Goal: Task Accomplishment & Management: Manage account settings

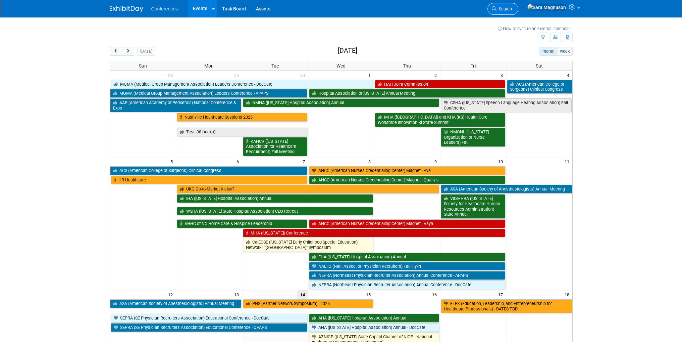
click at [497, 7] on icon at bounding box center [494, 8] width 5 height 5
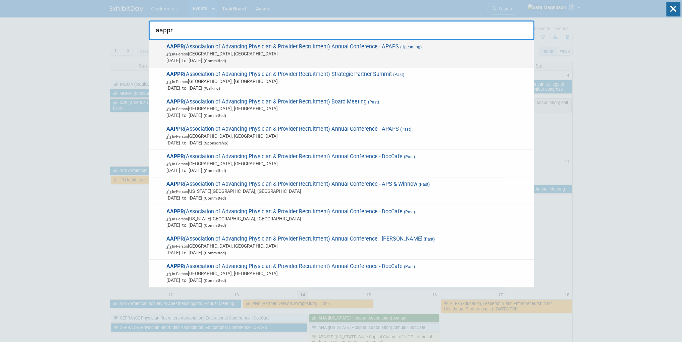
type input "aappr"
click at [326, 54] on span "In-Person Lake Buena Vista, FL" at bounding box center [348, 53] width 364 height 7
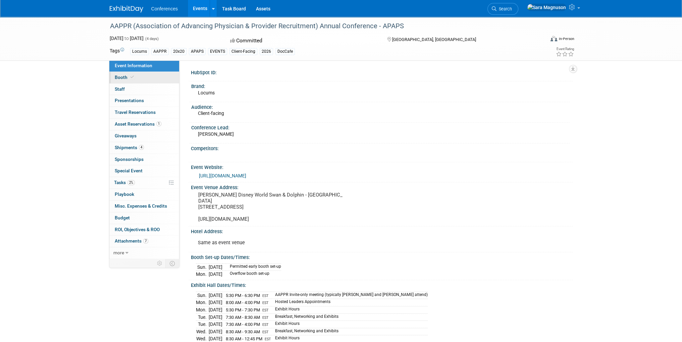
click at [139, 76] on link "Booth" at bounding box center [144, 77] width 70 height 11
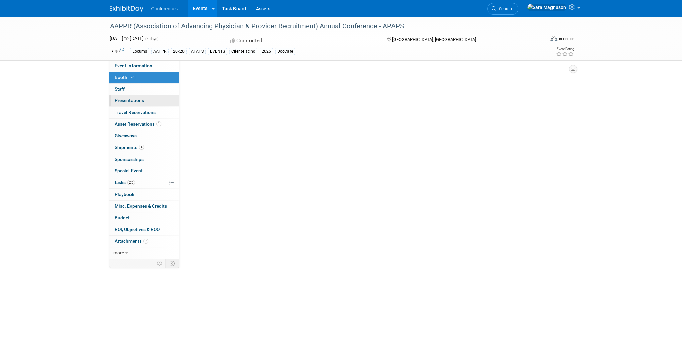
select select "20'x30'"
select select "Yes"
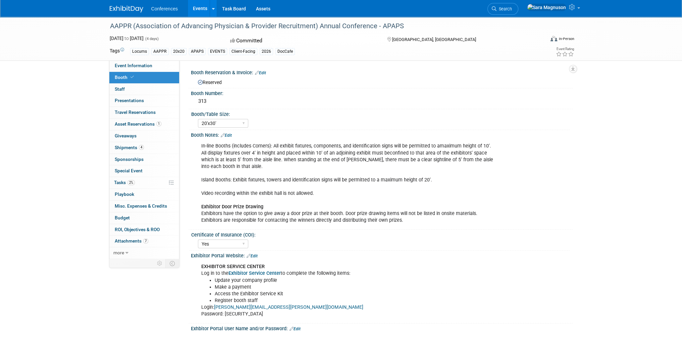
click at [226, 154] on div "In-line Booths (includes Corners): All exhibit fixtures, components, and identi…" at bounding box center [348, 183] width 302 height 88
click at [258, 272] on b "Exhibitor Service Center" at bounding box center [255, 273] width 52 height 6
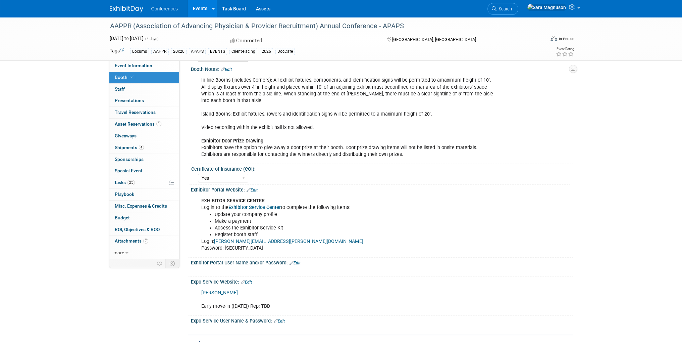
scroll to position [67, 0]
click at [252, 207] on b "Exhibitor Service Center" at bounding box center [255, 206] width 52 height 6
click at [137, 89] on link "0 Staff 0" at bounding box center [144, 89] width 70 height 11
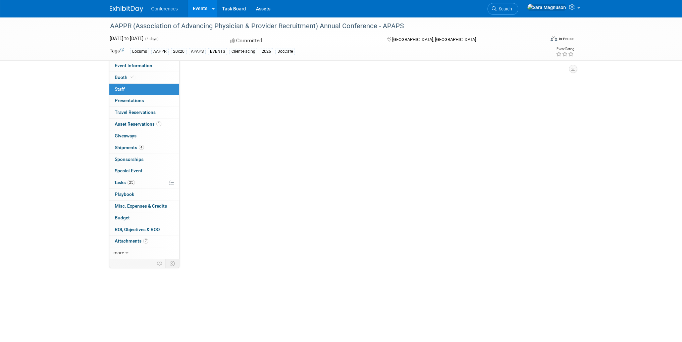
scroll to position [0, 0]
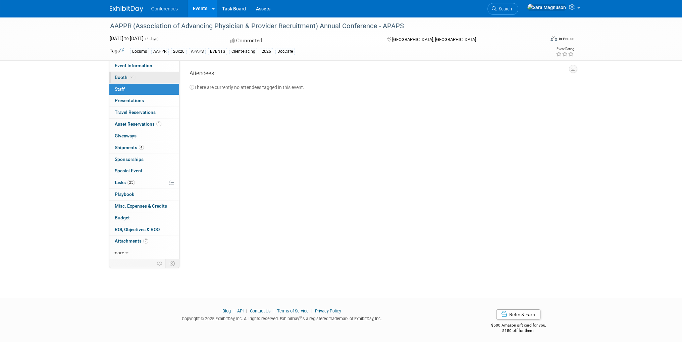
click at [137, 80] on link "Booth" at bounding box center [144, 77] width 70 height 11
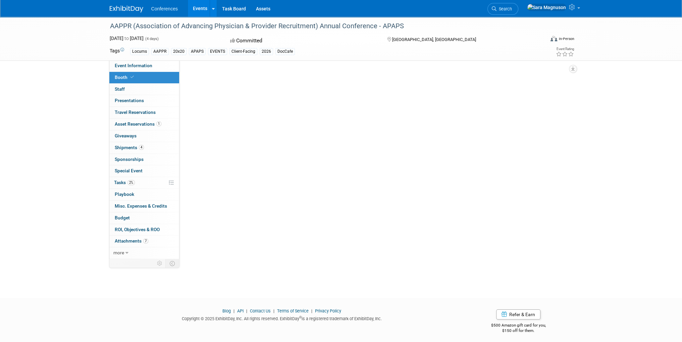
select select "20'x30'"
select select "Yes"
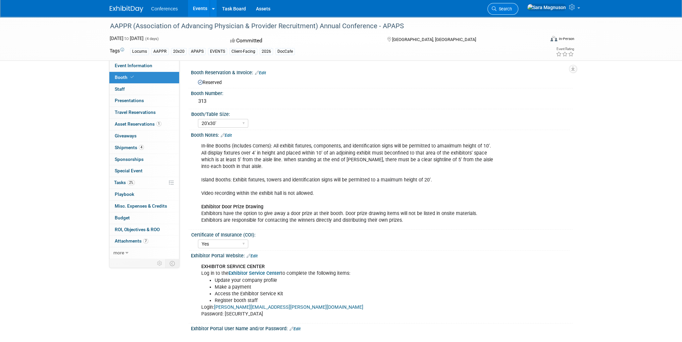
click at [512, 8] on span "Search" at bounding box center [504, 8] width 15 height 5
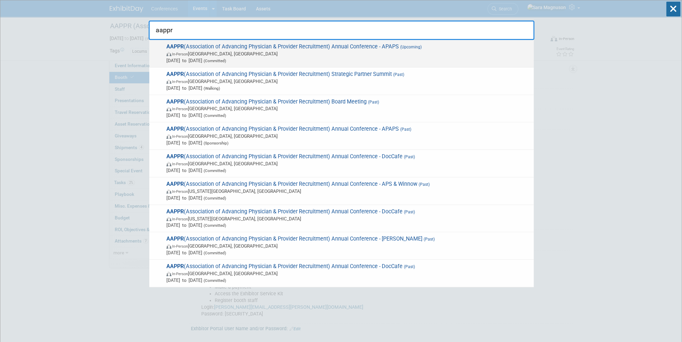
type input "aappr"
click at [224, 56] on span "In-Person Lake Buena Vista, FL" at bounding box center [348, 53] width 364 height 7
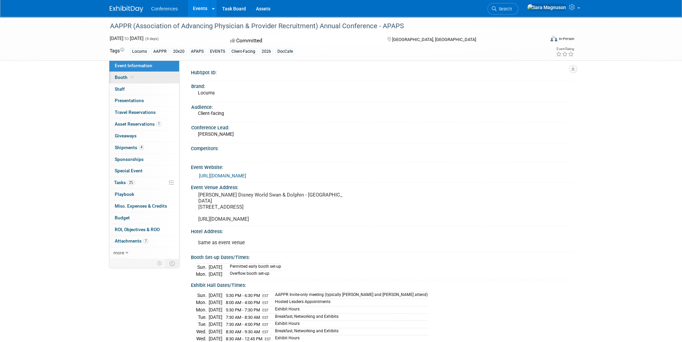
click at [146, 80] on link "Booth" at bounding box center [144, 77] width 70 height 11
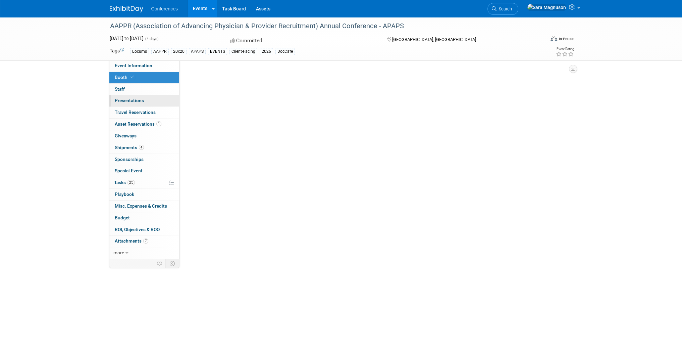
select select "20'x30'"
select select "Yes"
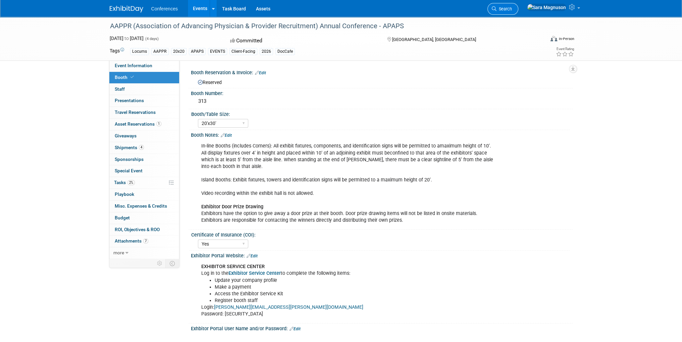
click at [512, 8] on span "Search" at bounding box center [504, 8] width 15 height 5
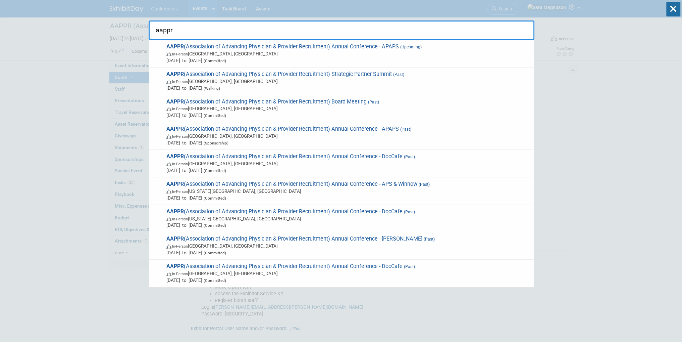
type input "aappr"
drag, startPoint x: 89, startPoint y: 102, endPoint x: 97, endPoint y: 96, distance: 10.1
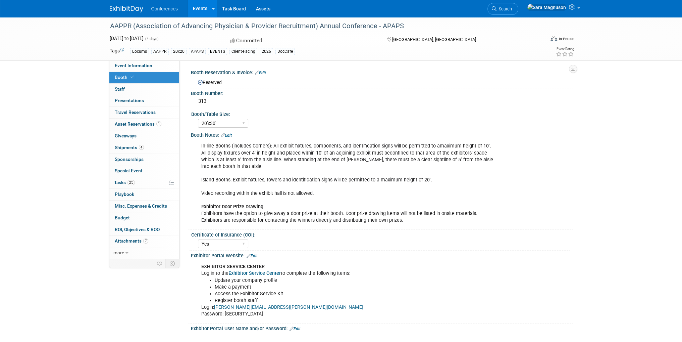
click at [132, 78] on icon at bounding box center [132, 77] width 3 height 4
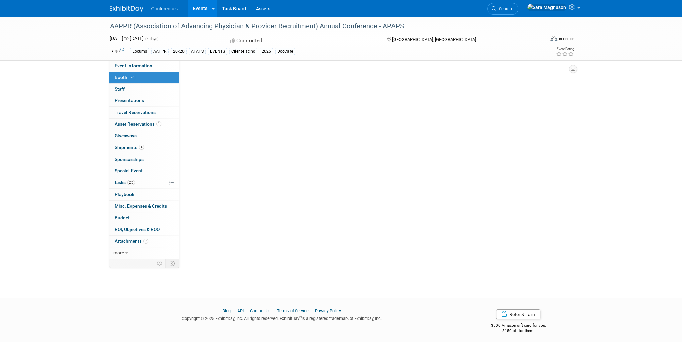
select select "20'x30'"
select select "Yes"
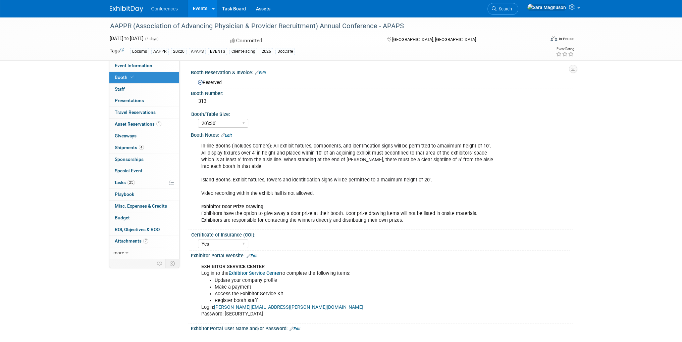
click at [266, 273] on b "Exhibitor Service Center" at bounding box center [255, 273] width 52 height 6
drag, startPoint x: 288, startPoint y: 305, endPoint x: 219, endPoint y: 307, distance: 69.5
click at [219, 307] on div "EXHIBITOR SERVICE CENTER Log in to the Exhibitor Service Center to complete the…" at bounding box center [348, 290] width 302 height 61
copy link "el.liwanag@ayahealthcare.com"
drag, startPoint x: 267, startPoint y: 312, endPoint x: 229, endPoint y: 316, distance: 38.8
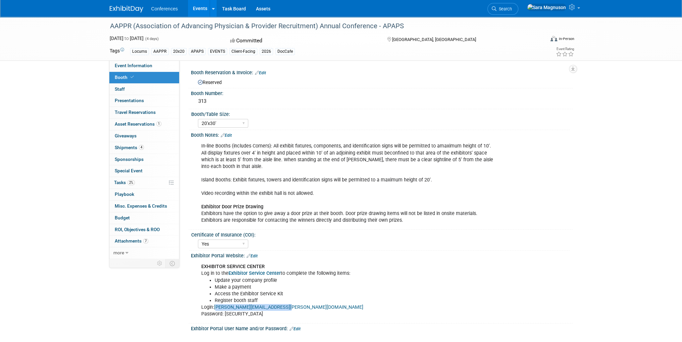
click at [229, 316] on div "EXHIBITOR SERVICE CENTER Log in to the Exhibitor Service Center to complete the…" at bounding box center [348, 290] width 302 height 61
drag, startPoint x: 225, startPoint y: 312, endPoint x: 269, endPoint y: 312, distance: 43.6
click at [269, 312] on div "EXHIBITOR SERVICE CENTER Log in to the Exhibitor Service Center to complete the…" at bounding box center [348, 290] width 302 height 61
copy div "AyaHealthcare143!"
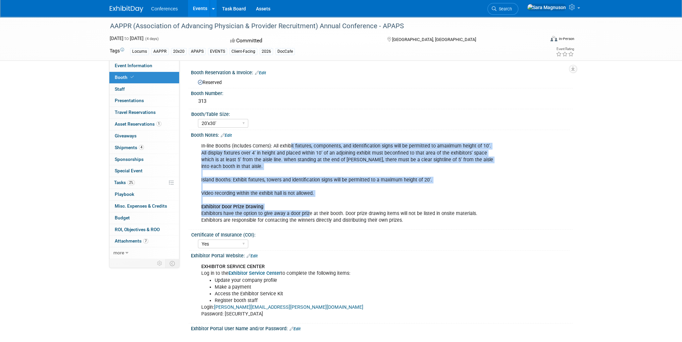
drag, startPoint x: 290, startPoint y: 148, endPoint x: 289, endPoint y: 218, distance: 70.2
click at [308, 215] on div "In-line Booths (includes Corners): All exhibit fixtures, components, and identi…" at bounding box center [348, 183] width 302 height 88
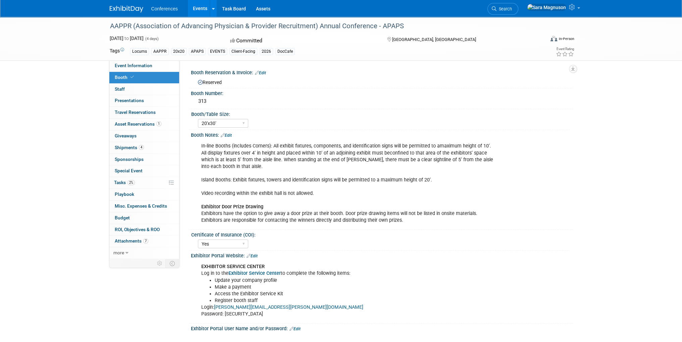
click at [270, 221] on div "In-line Booths (includes Corners): All exhibit fixtures, components, and identi…" at bounding box center [348, 183] width 302 height 88
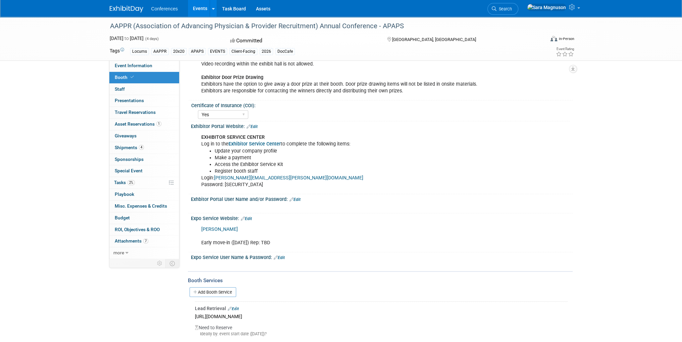
scroll to position [134, 0]
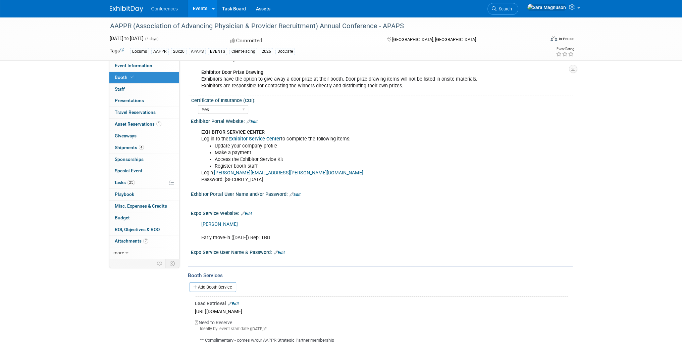
click at [249, 167] on li "Register booth staff" at bounding box center [355, 166] width 280 height 7
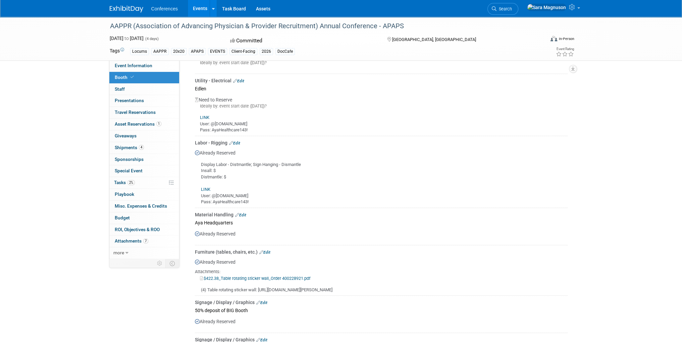
scroll to position [571, 0]
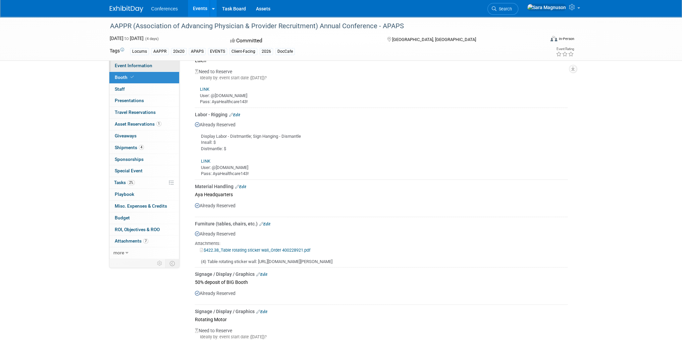
click at [136, 64] on span "Event Information" at bounding box center [134, 65] width 38 height 5
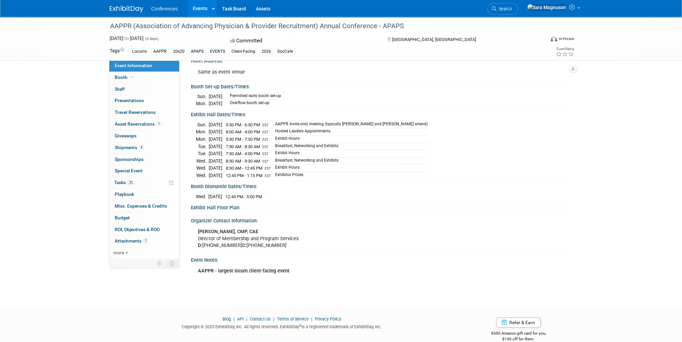
scroll to position [172, 0]
click at [138, 83] on link "Booth" at bounding box center [144, 77] width 70 height 11
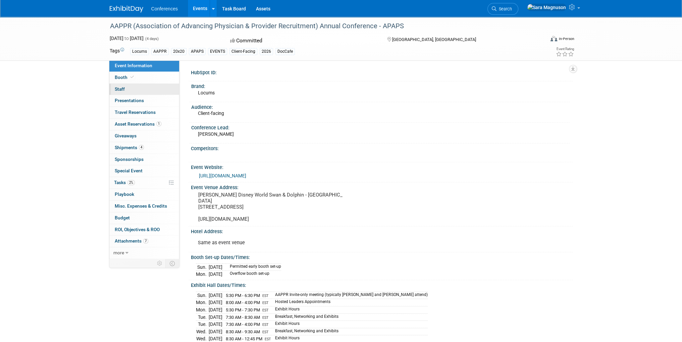
select select "20'x30'"
select select "Yes"
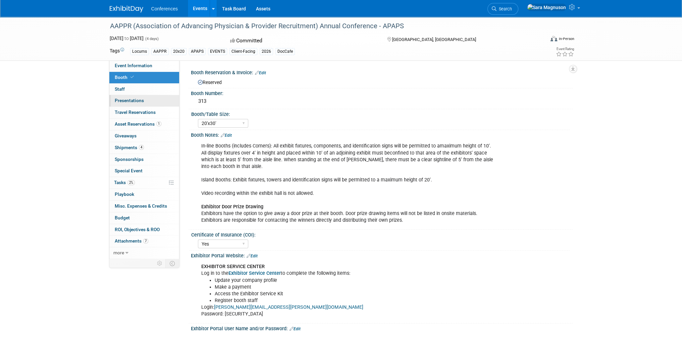
click at [137, 95] on link "0 Presentations 0" at bounding box center [144, 100] width 70 height 11
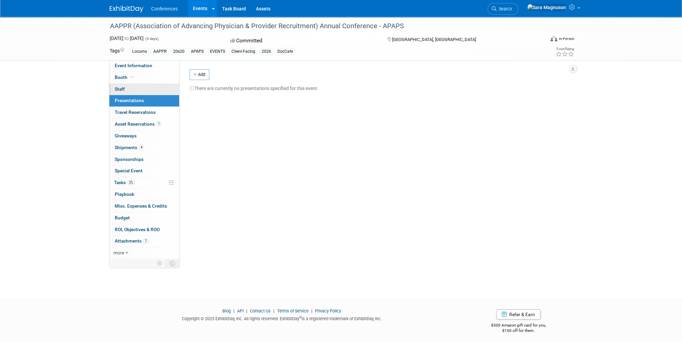
click at [135, 91] on link "0 Staff 0" at bounding box center [144, 89] width 70 height 11
click at [136, 101] on span "Presentations 0" at bounding box center [129, 100] width 29 height 5
click at [141, 112] on span "Travel Reservations 0" at bounding box center [135, 111] width 41 height 5
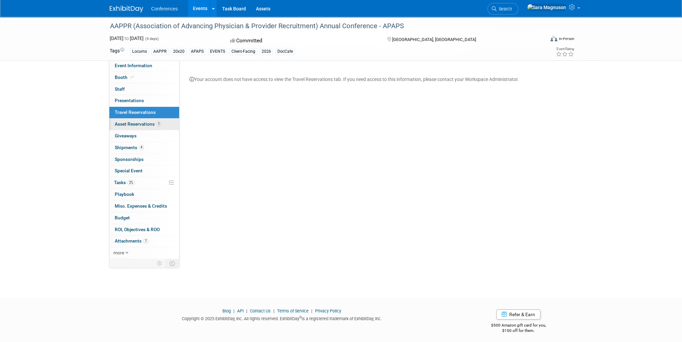
click at [139, 123] on span "Asset Reservations 1" at bounding box center [138, 123] width 47 height 5
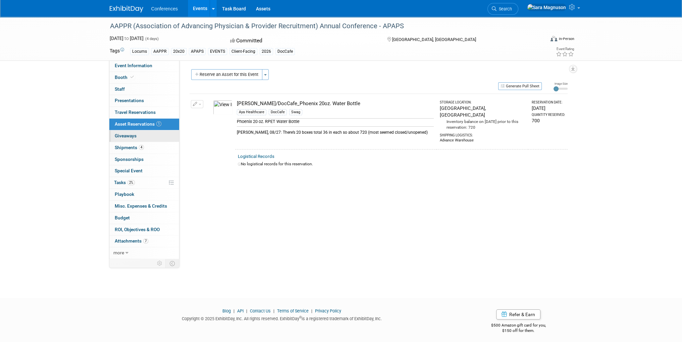
click at [145, 133] on link "0 Giveaways 0" at bounding box center [144, 135] width 70 height 11
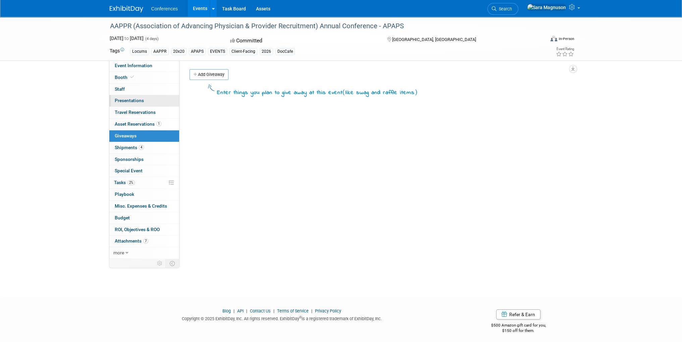
click at [140, 99] on span "Presentations 0" at bounding box center [129, 100] width 29 height 5
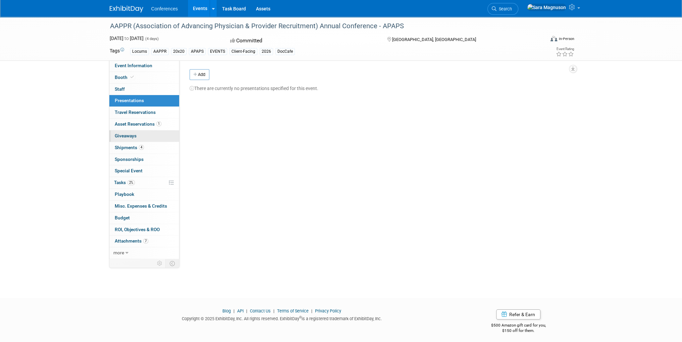
click at [135, 136] on span "Giveaways 0" at bounding box center [126, 135] width 22 height 5
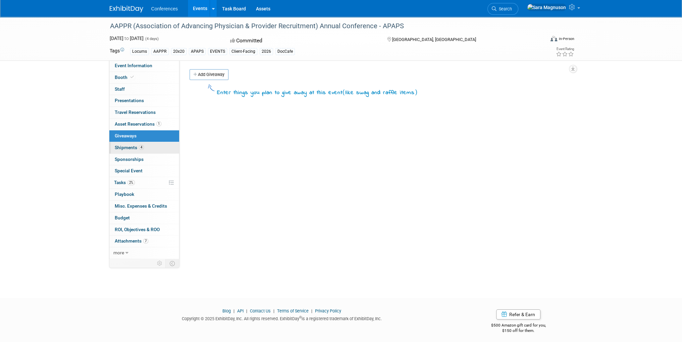
click at [136, 146] on span "Shipments 4" at bounding box center [129, 147] width 29 height 5
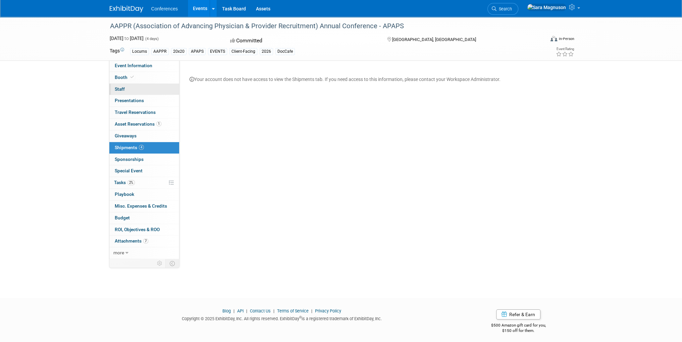
click at [137, 85] on link "0 Staff 0" at bounding box center [144, 89] width 70 height 11
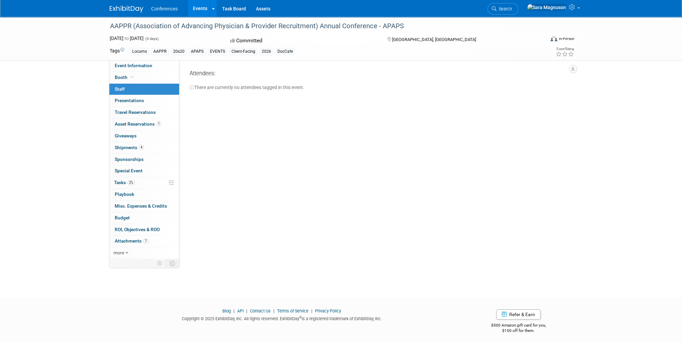
click at [139, 94] on link "0 Staff 0" at bounding box center [144, 89] width 70 height 11
click at [142, 101] on span "Presentations 0" at bounding box center [129, 100] width 29 height 5
click at [206, 76] on link "Add" at bounding box center [200, 74] width 20 height 11
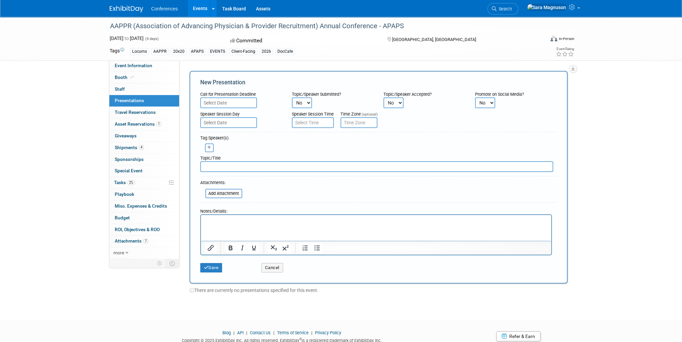
click at [394, 100] on select "No Yes" at bounding box center [394, 102] width 20 height 11
drag, startPoint x: 394, startPoint y: 100, endPoint x: 361, endPoint y: 107, distance: 33.8
click at [394, 100] on select "No Yes" at bounding box center [394, 102] width 20 height 11
click at [278, 265] on button "Cancel" at bounding box center [272, 267] width 22 height 9
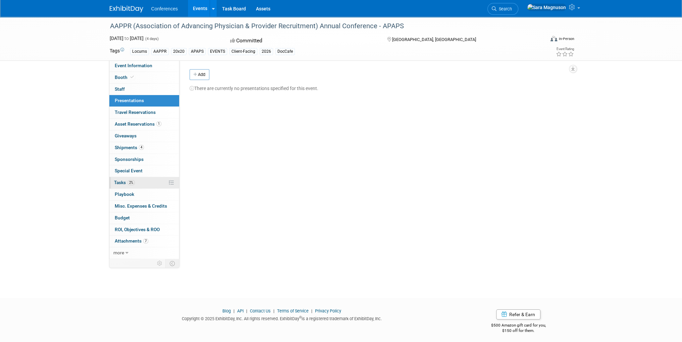
click at [140, 182] on link "2% Tasks 2%" at bounding box center [144, 182] width 70 height 11
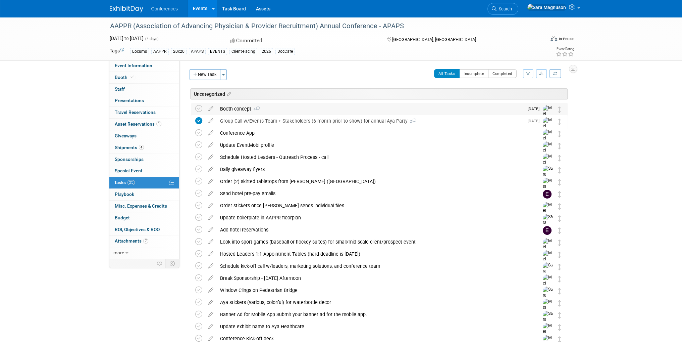
click at [237, 107] on div "Booth concept 4" at bounding box center [370, 108] width 307 height 11
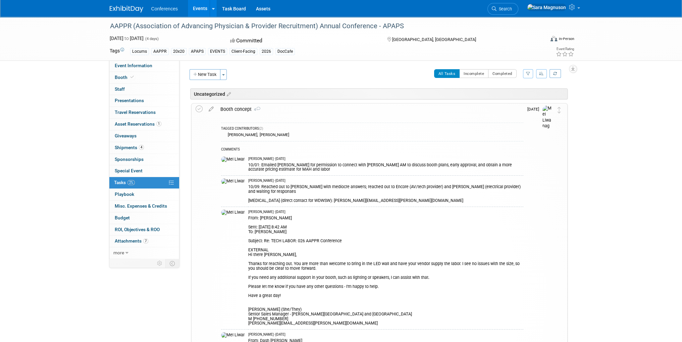
click at [255, 112] on div "Booth concept 4" at bounding box center [370, 108] width 306 height 11
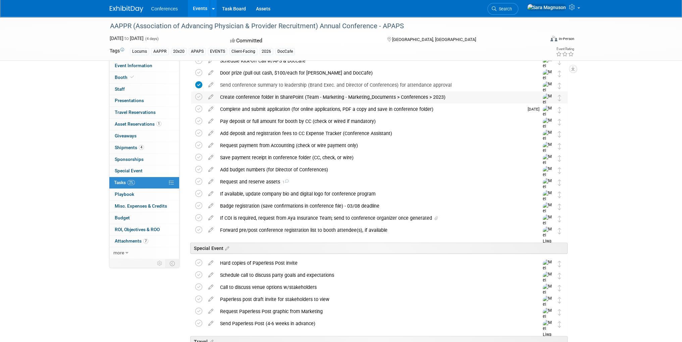
scroll to position [436, 0]
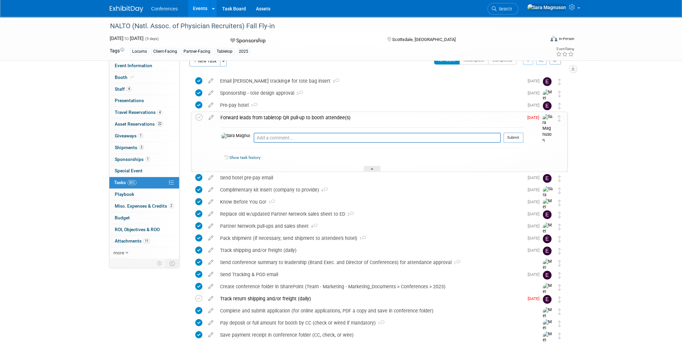
click at [211, 135] on td at bounding box center [211, 142] width 12 height 60
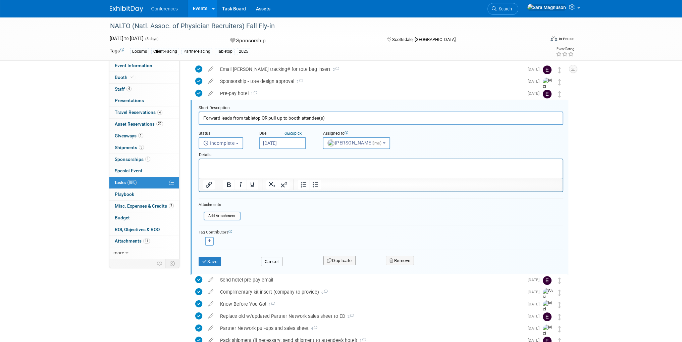
click at [278, 258] on button "Cancel" at bounding box center [271, 261] width 21 height 9
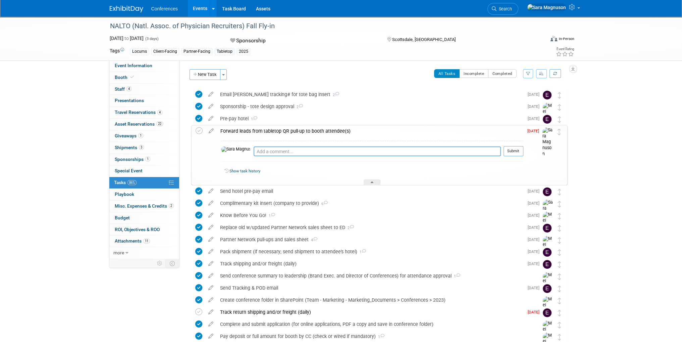
click at [259, 151] on textarea at bounding box center [377, 151] width 247 height 10
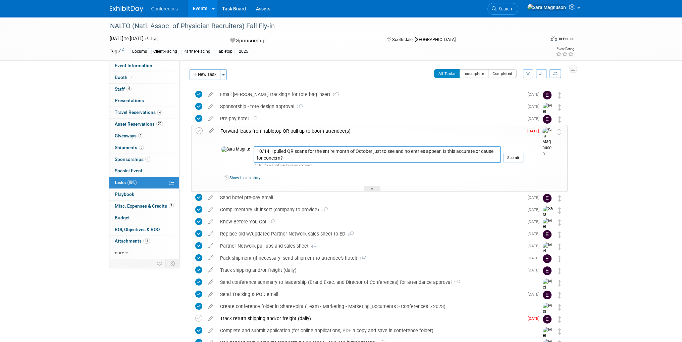
drag, startPoint x: 262, startPoint y: 157, endPoint x: 231, endPoint y: 151, distance: 31.5
click at [231, 151] on tr "10/14: I pulled QR scans for the entire month of October just to see and no ent…" at bounding box center [372, 157] width 302 height 22
type textarea "10/14: I pulled QR scans for the entire month of October just to see and no ent…"
click at [518, 158] on button "Submit" at bounding box center [514, 158] width 20 height 10
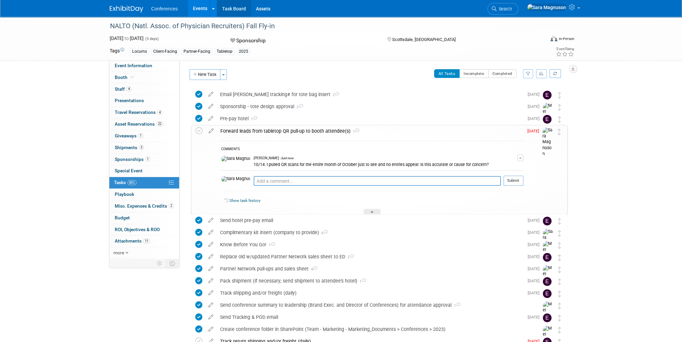
click at [239, 8] on link "Task Board" at bounding box center [234, 8] width 34 height 17
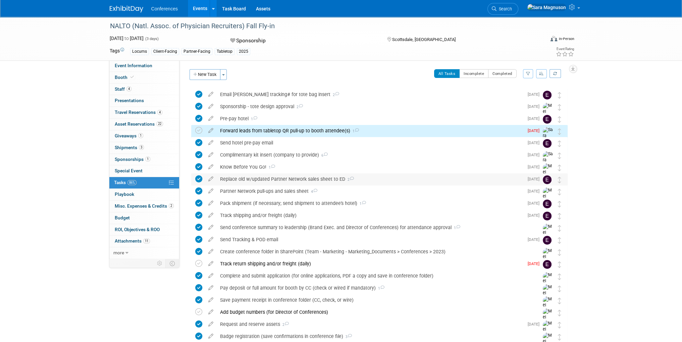
scroll to position [13, 0]
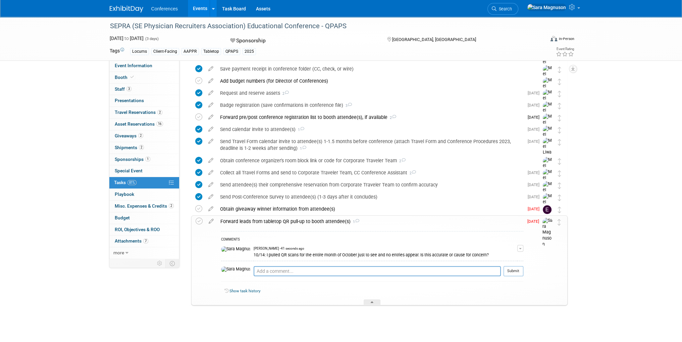
scroll to position [187, 0]
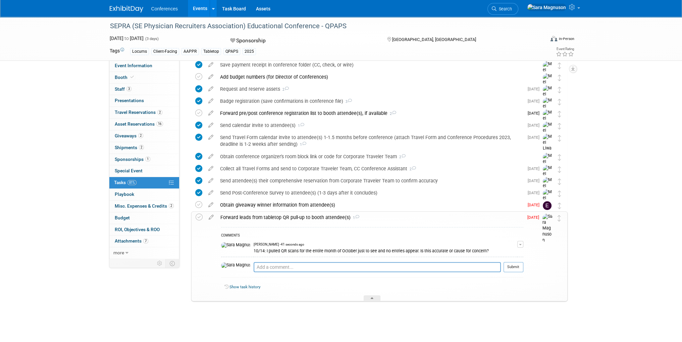
click at [442, 249] on div "10/14: I pulled QR scans for the entire month of October just to see and no ent…" at bounding box center [386, 250] width 264 height 6
click at [520, 244] on span "button" at bounding box center [520, 244] width 3 height 1
click at [496, 254] on link "Edit Comment" at bounding box center [496, 253] width 53 height 9
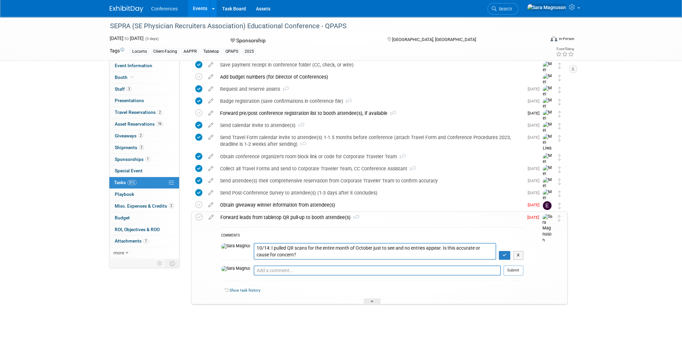
click at [422, 249] on textarea "10/14: I pulled QR scans for the entire month of October just to see and no ent…" at bounding box center [375, 251] width 243 height 16
type textarea "10/14: I pulled QR scans for the entire month of October just to see and no ent…"
click at [502, 252] on button "button" at bounding box center [505, 255] width 12 height 9
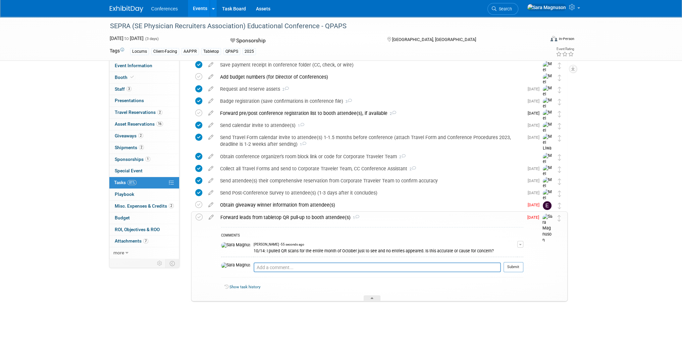
click at [458, 251] on div "10/14: I pulled QR scans for the entire month of October just to see and no ent…" at bounding box center [386, 250] width 264 height 6
